Goal: Task Accomplishment & Management: Use online tool/utility

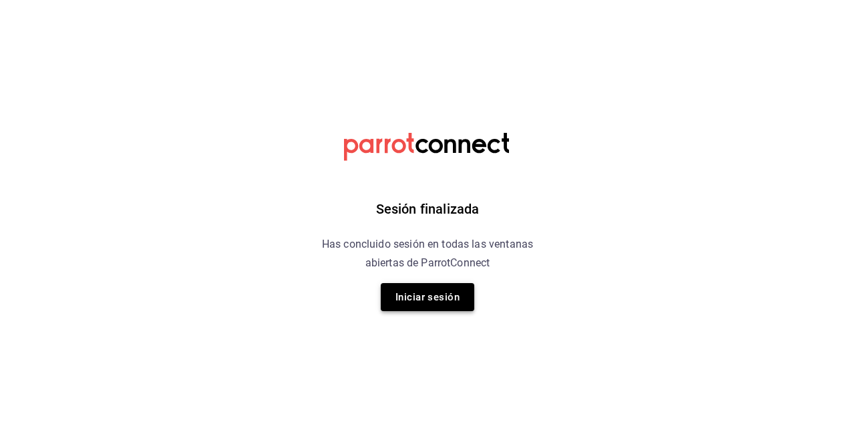
click at [427, 291] on button "Iniciar sesión" at bounding box center [427, 297] width 93 height 28
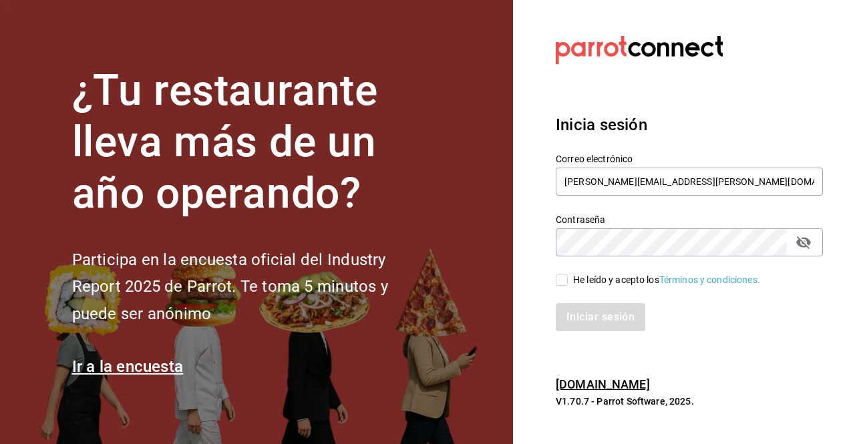
click at [561, 278] on input "He leído y acepto los Términos y condiciones." at bounding box center [562, 280] width 12 height 12
checkbox input "true"
click at [604, 324] on button "Iniciar sesión" at bounding box center [601, 317] width 91 height 28
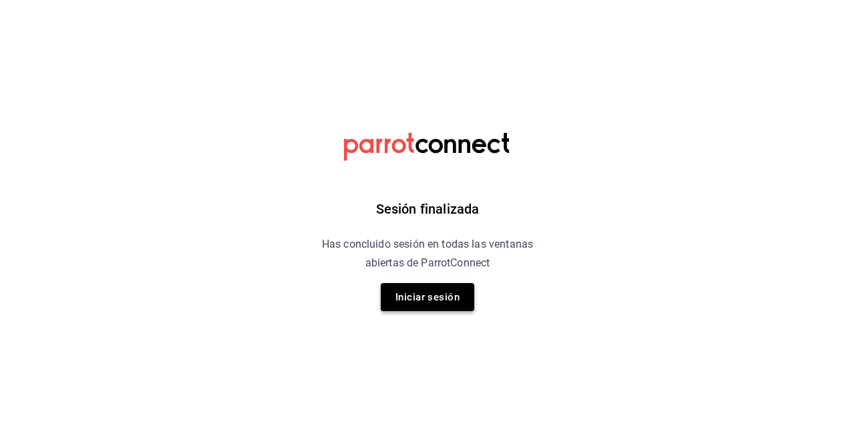
click at [439, 296] on button "Iniciar sesión" at bounding box center [427, 297] width 93 height 28
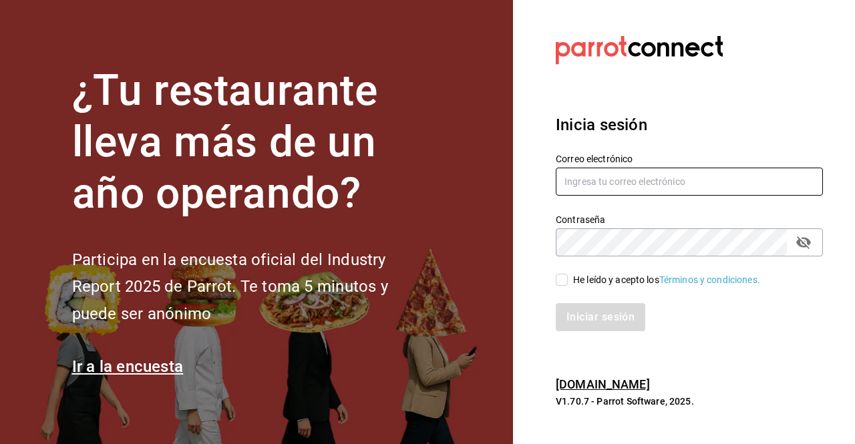
type input "[PERSON_NAME][EMAIL_ADDRESS][PERSON_NAME][DOMAIN_NAME]"
click at [562, 280] on input "He leído y acepto los Términos y condiciones." at bounding box center [562, 280] width 12 height 12
checkbox input "true"
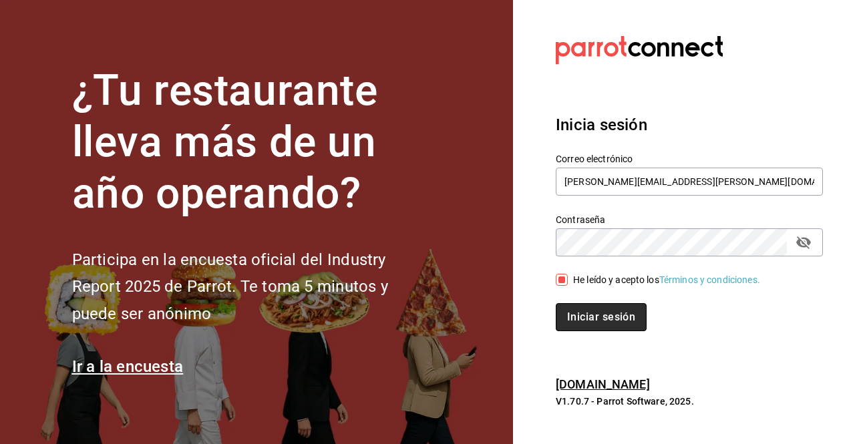
click at [604, 311] on button "Iniciar sesión" at bounding box center [601, 317] width 91 height 28
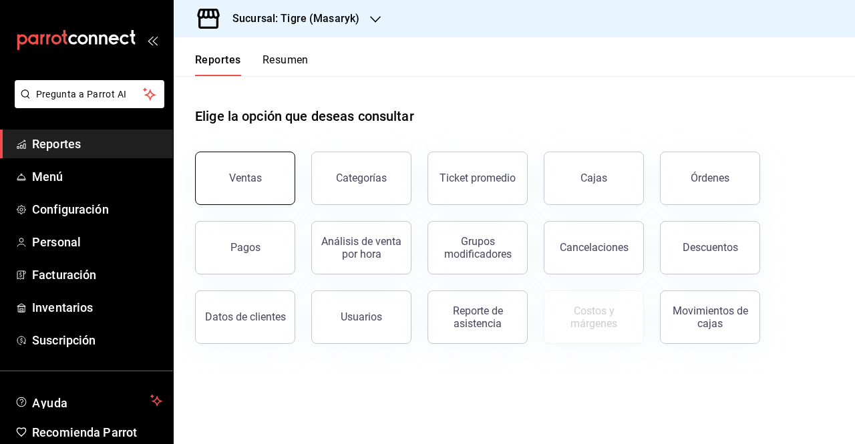
click at [241, 164] on button "Ventas" at bounding box center [245, 178] width 100 height 53
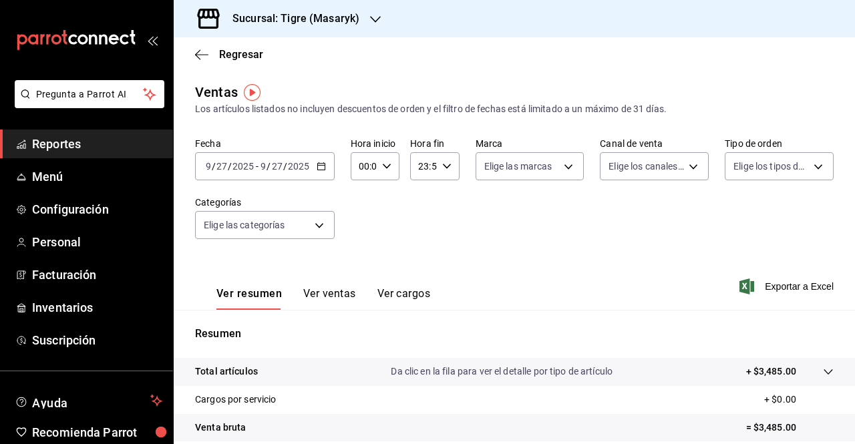
click at [317, 166] on icon "button" at bounding box center [321, 166] width 9 height 9
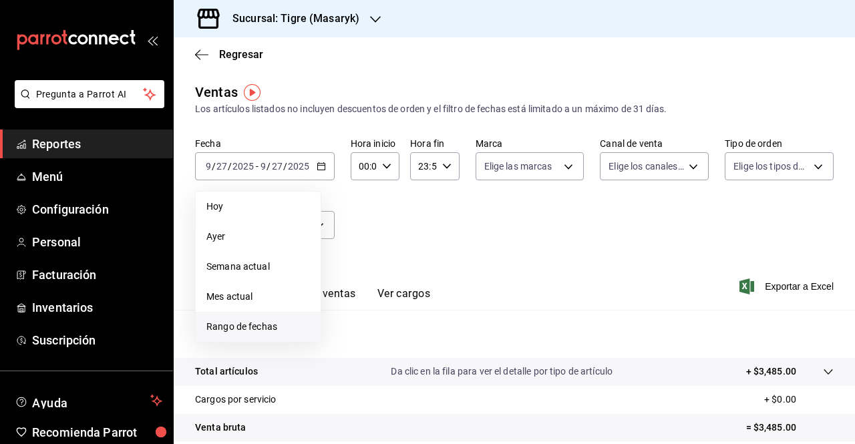
click at [236, 332] on span "Rango de fechas" at bounding box center [258, 327] width 104 height 14
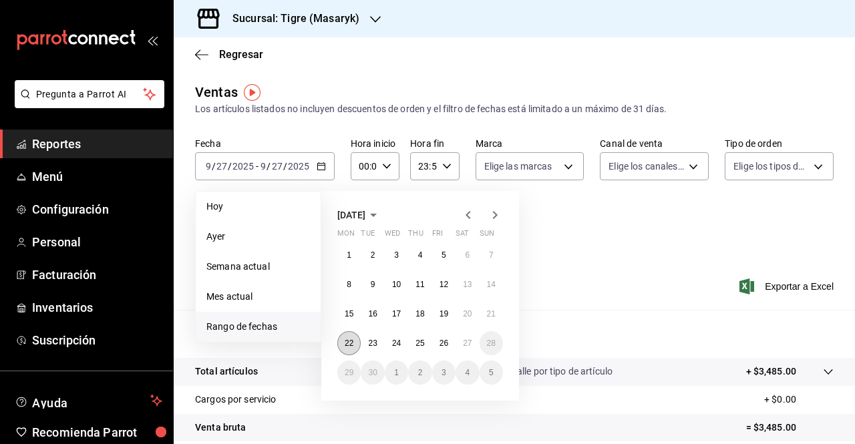
click at [343, 341] on button "22" at bounding box center [348, 343] width 23 height 24
click at [467, 345] on abbr "27" at bounding box center [467, 343] width 9 height 9
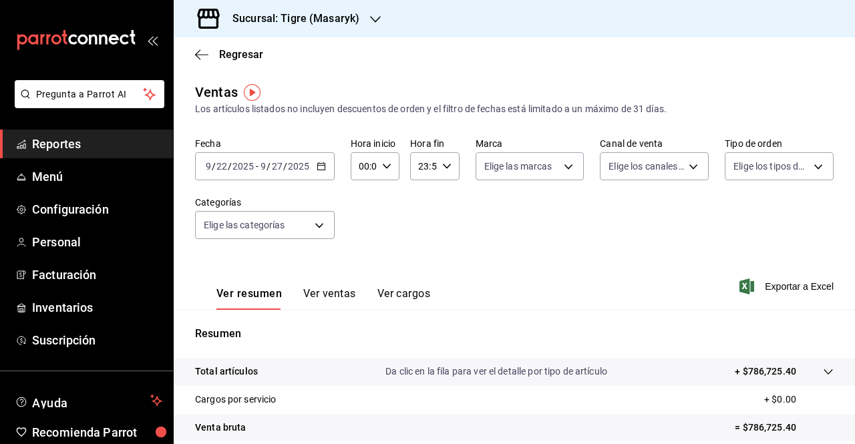
click at [385, 166] on \(Stroke\) "button" at bounding box center [387, 166] width 8 height 5
click at [361, 221] on span "05" at bounding box center [361, 225] width 3 height 11
type input "05:00"
click at [442, 166] on div at bounding box center [427, 222] width 855 height 444
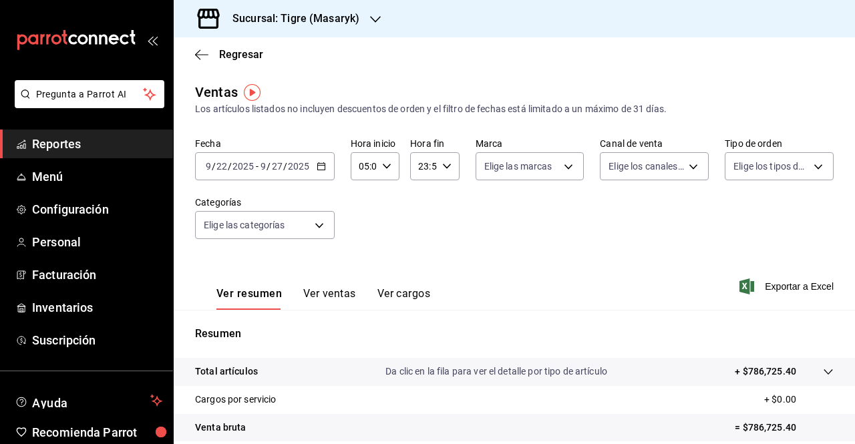
click at [442, 166] on \(Stroke\) "button" at bounding box center [446, 166] width 8 height 5
click at [421, 251] on span "05" at bounding box center [420, 251] width 3 height 11
click at [444, 202] on span "00" at bounding box center [444, 200] width 3 height 11
type input "05:00"
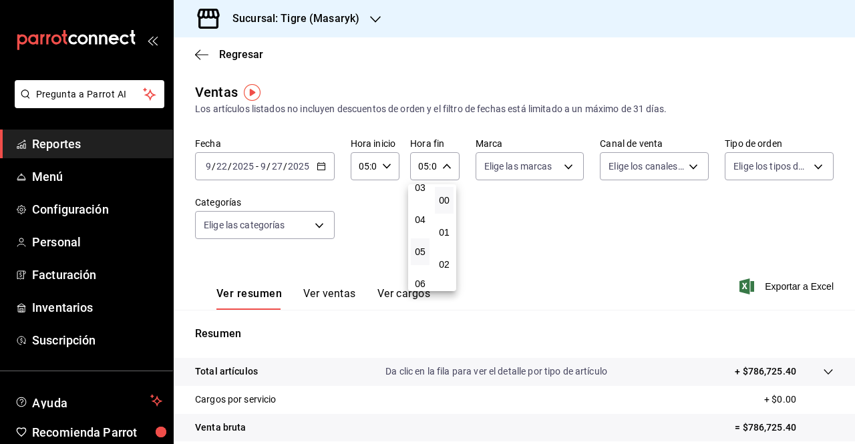
click at [337, 288] on div at bounding box center [427, 222] width 855 height 444
click at [334, 293] on button "Ver ventas" at bounding box center [329, 298] width 53 height 23
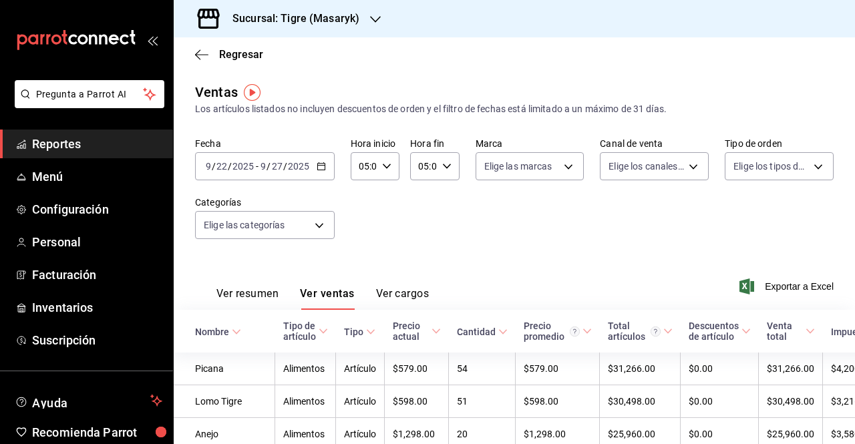
click at [242, 294] on button "Ver resumen" at bounding box center [247, 298] width 62 height 23
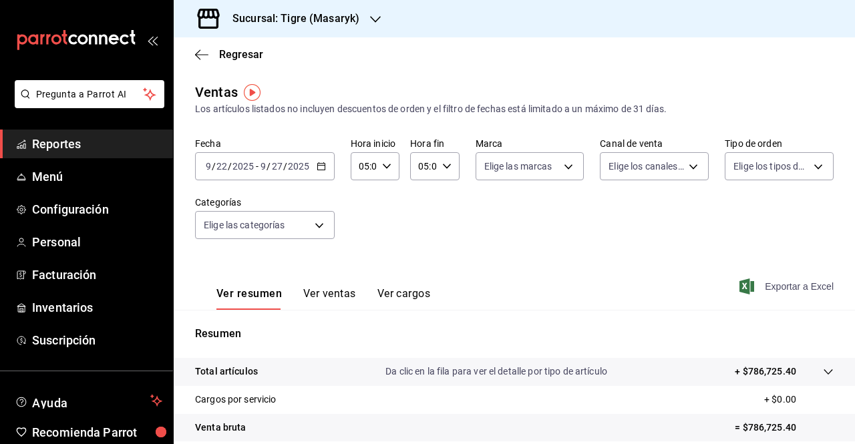
click at [783, 284] on span "Exportar a Excel" at bounding box center [787, 286] width 91 height 16
